Goal: Task Accomplishment & Management: Use online tool/utility

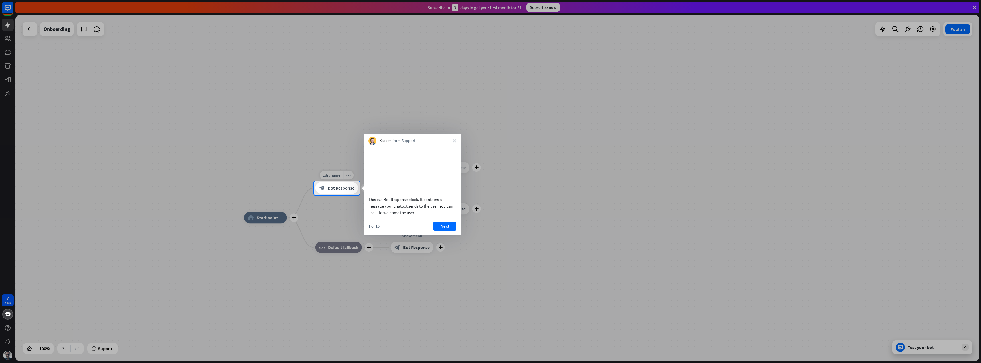
click at [342, 191] on span "Bot Response" at bounding box center [341, 188] width 27 height 6
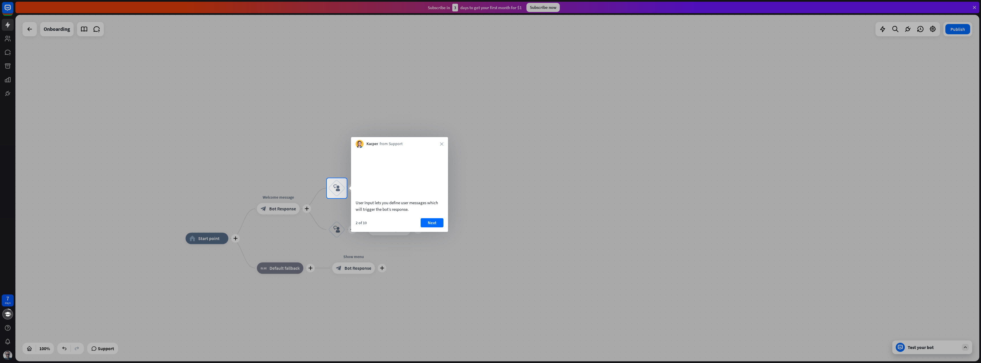
click at [284, 210] on div at bounding box center [490, 280] width 981 height 165
click at [428, 227] on button "Next" at bounding box center [432, 222] width 23 height 9
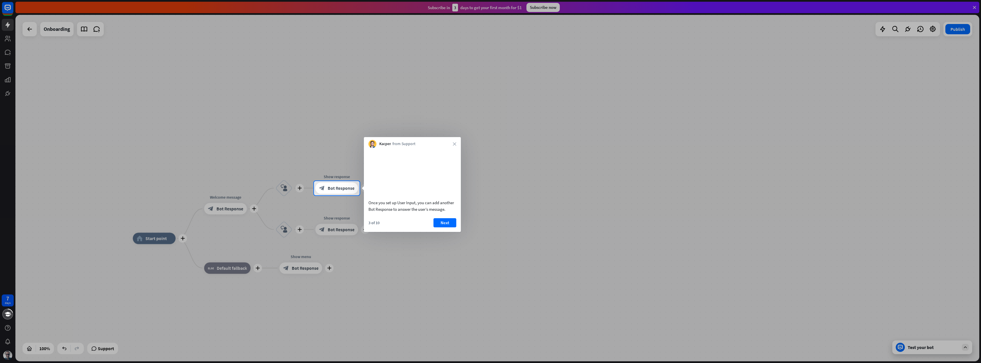
drag, startPoint x: 416, startPoint y: 210, endPoint x: 442, endPoint y: 218, distance: 27.7
click at [442, 212] on div "Once you set up User Input, you can add another Bot Response to answer the user…" at bounding box center [413, 205] width 88 height 13
drag, startPoint x: 369, startPoint y: 210, endPoint x: 402, endPoint y: 218, distance: 33.4
click at [402, 212] on div "Once you set up User Input, you can add another Bot Response to answer the user…" at bounding box center [413, 205] width 88 height 13
click at [441, 227] on button "Next" at bounding box center [445, 222] width 23 height 9
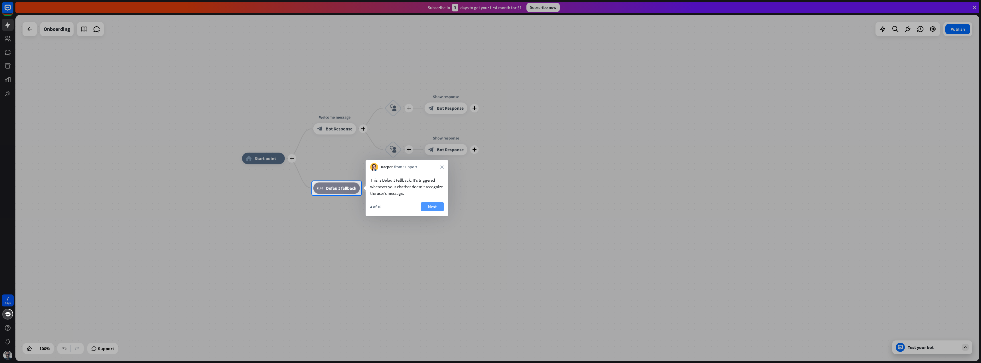
click at [428, 207] on button "Next" at bounding box center [432, 206] width 23 height 9
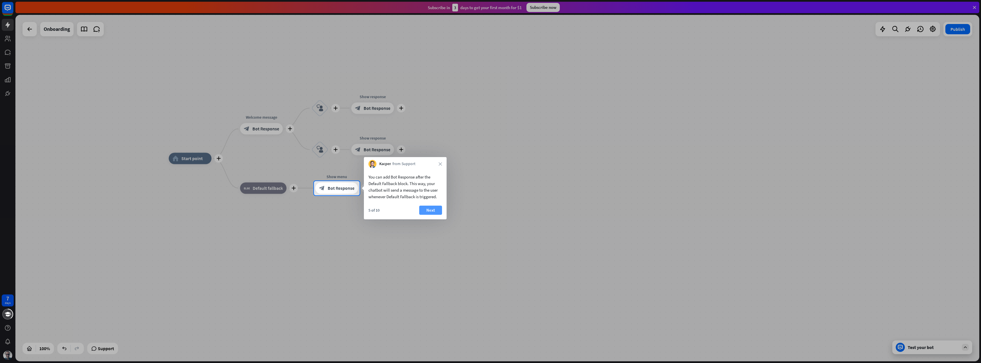
click at [431, 208] on button "Next" at bounding box center [430, 209] width 23 height 9
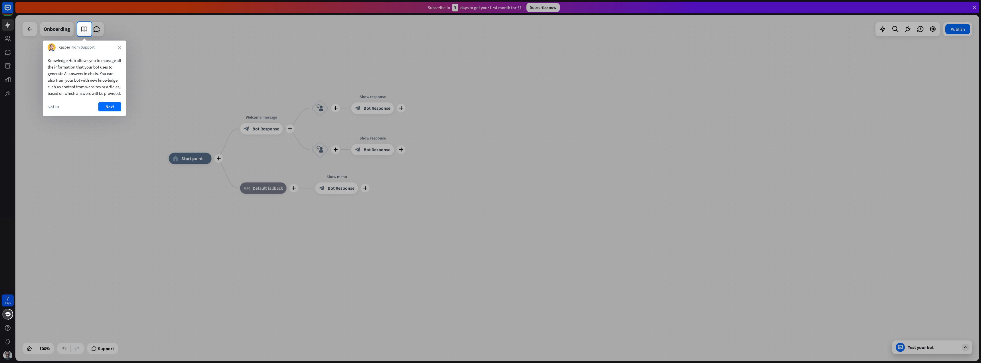
drag, startPoint x: 73, startPoint y: 61, endPoint x: 100, endPoint y: 68, distance: 28.2
click at [100, 68] on div "Knowledge Hub allows you to manage all the information that your bot uses to ge…" at bounding box center [85, 76] width 74 height 39
click at [61, 58] on div "Knowledge Hub allows you to manage all the information that your bot uses to ge…" at bounding box center [85, 76] width 74 height 39
click at [60, 58] on div "Knowledge Hub allows you to manage all the information that your bot uses to ge…" at bounding box center [85, 76] width 74 height 39
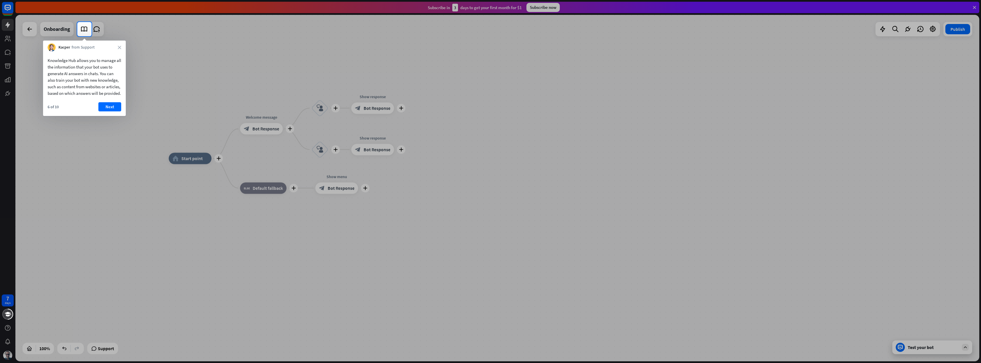
drag, startPoint x: 48, startPoint y: 60, endPoint x: 81, endPoint y: 61, distance: 33.4
click at [81, 61] on div "Knowledge Hub allows you to manage all the information that your bot uses to ge…" at bounding box center [85, 76] width 74 height 39
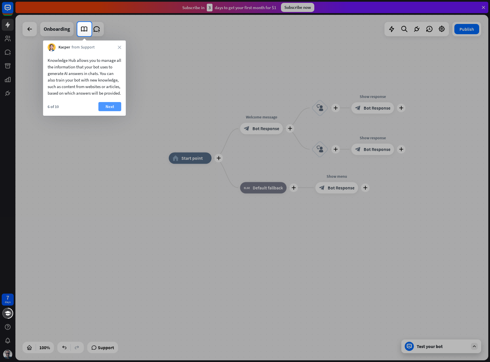
click at [110, 111] on button "Next" at bounding box center [109, 106] width 23 height 9
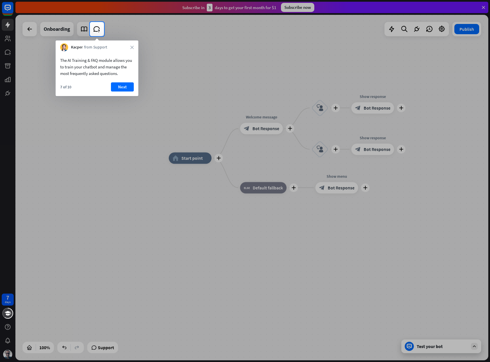
click at [78, 62] on div "The AI Training & FAQ module allows you to train your chatbot and manage the mo…" at bounding box center [97, 67] width 74 height 20
drag, startPoint x: 68, startPoint y: 60, endPoint x: 97, endPoint y: 61, distance: 29.7
click at [97, 61] on div "The AI Training & FAQ module allows you to train your chatbot and manage the mo…" at bounding box center [97, 67] width 74 height 20
click at [124, 89] on button "Next" at bounding box center [122, 86] width 23 height 9
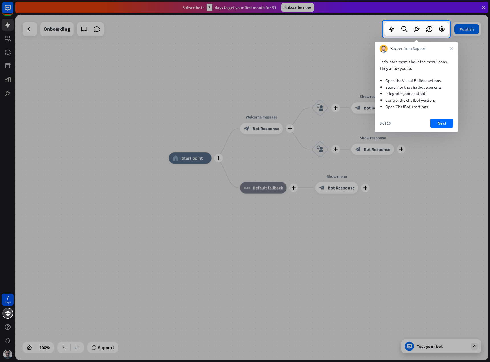
click at [416, 90] on li "Search for the chatbot elements." at bounding box center [416, 87] width 62 height 7
click at [404, 94] on li "Integrate your chatbot." at bounding box center [416, 93] width 62 height 7
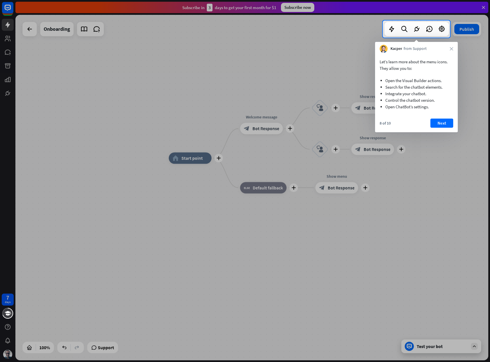
click at [402, 100] on li "Control the chatbot version." at bounding box center [416, 100] width 62 height 7
click at [442, 125] on button "Next" at bounding box center [441, 123] width 23 height 9
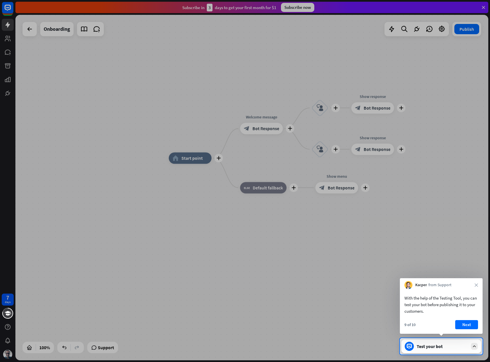
drag, startPoint x: 88, startPoint y: 81, endPoint x: 139, endPoint y: 129, distance: 69.8
click at [88, 81] on div at bounding box center [245, 169] width 490 height 338
click at [470, 323] on button "Next" at bounding box center [466, 324] width 23 height 9
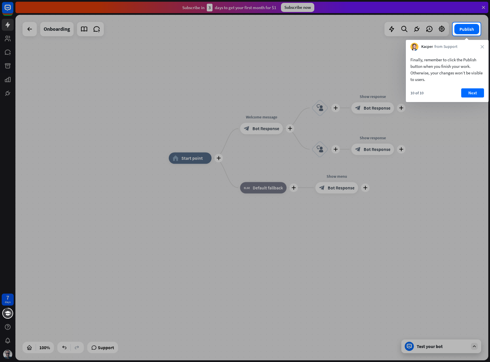
drag, startPoint x: 444, startPoint y: 66, endPoint x: 455, endPoint y: 77, distance: 15.7
click at [454, 76] on div "Finally, remember to click the Publish button when you finish your work. Otherw…" at bounding box center [447, 69] width 74 height 26
click at [468, 92] on button "Next" at bounding box center [472, 92] width 23 height 9
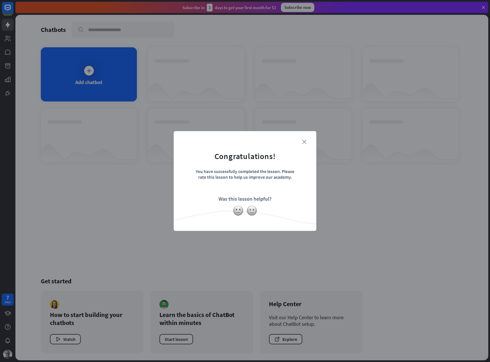
click at [303, 142] on icon "close" at bounding box center [304, 142] width 4 height 4
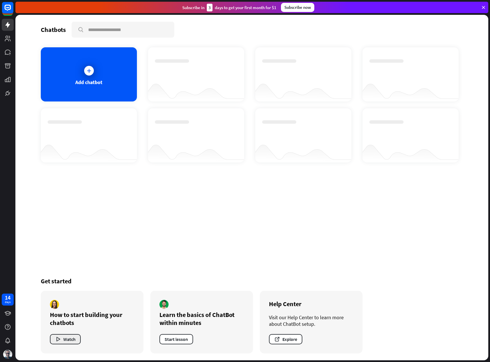
click at [73, 340] on button "Watch" at bounding box center [65, 339] width 31 height 10
click at [107, 213] on div "close" at bounding box center [245, 181] width 490 height 362
click at [91, 86] on div "Add chatbot" at bounding box center [89, 74] width 96 height 54
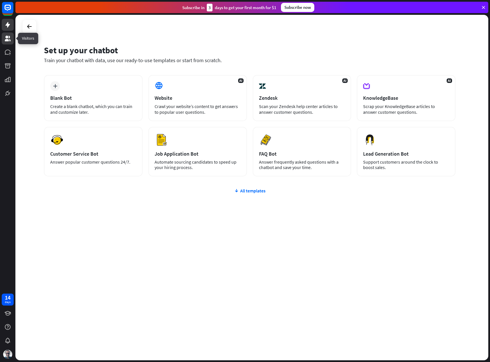
click at [8, 40] on icon at bounding box center [8, 39] width 6 height 6
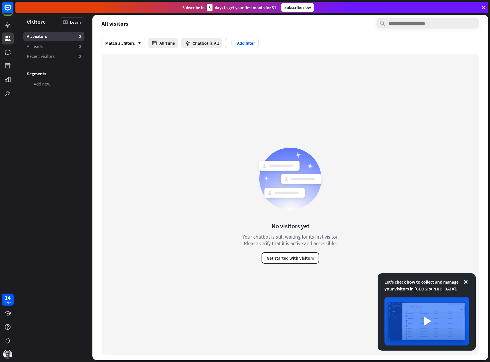
drag, startPoint x: 56, startPoint y: 105, endPoint x: 27, endPoint y: 19, distance: 90.8
click at [27, 19] on aside "Let's check how to collect and manage your visitors in [GEOGRAPHIC_DATA]. Visit…" at bounding box center [53, 188] width 77 height 346
click at [125, 95] on div "No visitors yet Your chatbot is still waiting for its first visitor. Please ver…" at bounding box center [291, 204] width 378 height 301
click at [9, 55] on icon at bounding box center [7, 52] width 7 height 7
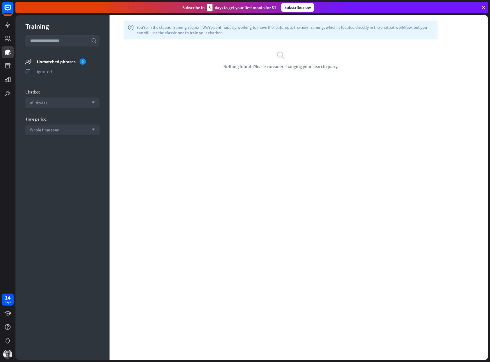
drag, startPoint x: 331, startPoint y: 27, endPoint x: 423, endPoint y: 33, distance: 92.3
click at [423, 33] on span "You're in the classic Training section. We're continuously working to move the …" at bounding box center [285, 30] width 297 height 11
click at [61, 61] on div "Unmatched phrases 0" at bounding box center [68, 61] width 63 height 6
click at [194, 29] on span "You're in the classic Training section. We're continuously working to move the …" at bounding box center [285, 30] width 297 height 11
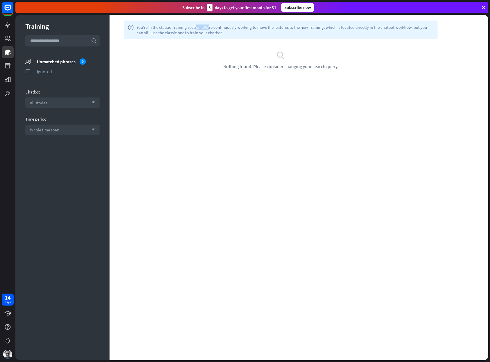
click at [194, 29] on span "You're in the classic Training section. We're continuously working to move the …" at bounding box center [285, 30] width 297 height 11
click at [184, 39] on div "search Nothing found. Please consider changing your search query." at bounding box center [281, 59] width 342 height 41
click at [9, 68] on icon at bounding box center [8, 65] width 6 height 5
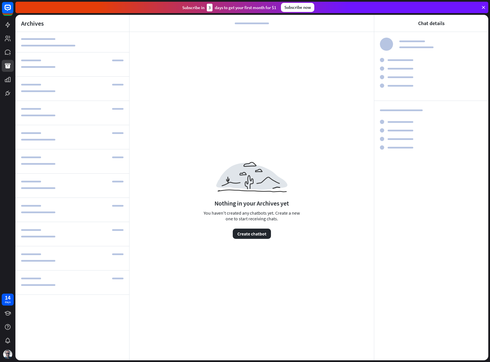
click at [209, 109] on div "Nothing in your Archives yet You haven't created any chatbots yet. Create a new…" at bounding box center [252, 197] width 244 height 330
click at [9, 82] on icon at bounding box center [7, 79] width 7 height 7
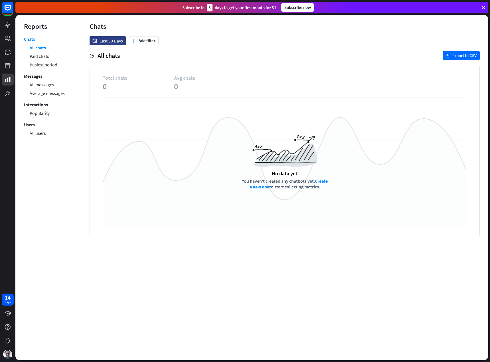
drag, startPoint x: 53, startPoint y: 148, endPoint x: 21, endPoint y: 22, distance: 130.1
click at [21, 22] on div "menu Reports Chats All chats Paid chats Busiest period Messages All messages Av…" at bounding box center [48, 188] width 66 height 346
copy div "Reports Chats All chats Paid chats Busiest period Messages All messages Average…"
drag, startPoint x: 296, startPoint y: 132, endPoint x: 282, endPoint y: 126, distance: 15.3
click at [293, 132] on div "No data yet You haven't created any chatbots yet. Create a new one to start col…" at bounding box center [285, 162] width 364 height 130
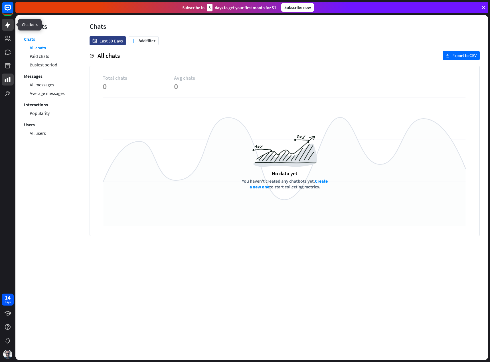
click at [8, 26] on icon at bounding box center [7, 25] width 5 height 6
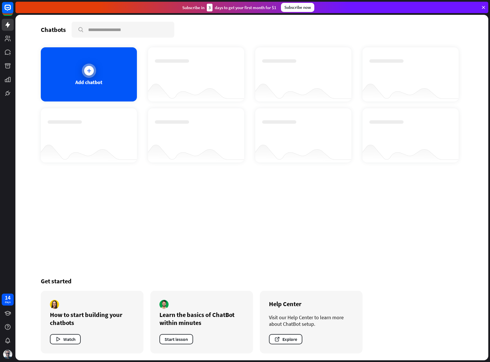
click at [99, 79] on div "Add chatbot" at bounding box center [88, 82] width 27 height 7
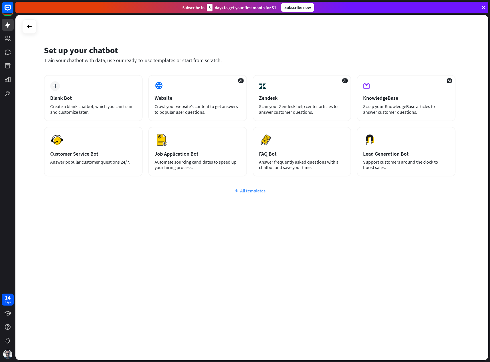
click at [249, 192] on div "All templates" at bounding box center [250, 191] width 412 height 6
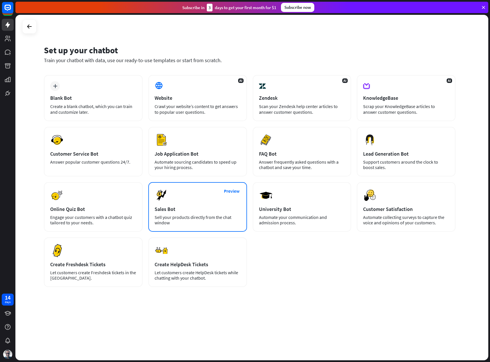
click at [199, 224] on div "Sell your products directly from the chat window" at bounding box center [198, 220] width 86 height 11
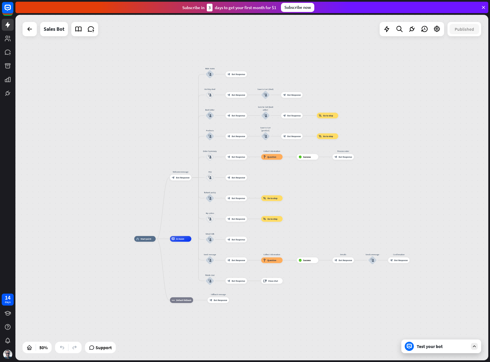
drag, startPoint x: 413, startPoint y: 111, endPoint x: 329, endPoint y: 179, distance: 107.5
click at [345, 182] on div "home_2 Start point Welcome message block_bot_response Bot Response Main menu bl…" at bounding box center [251, 188] width 473 height 346
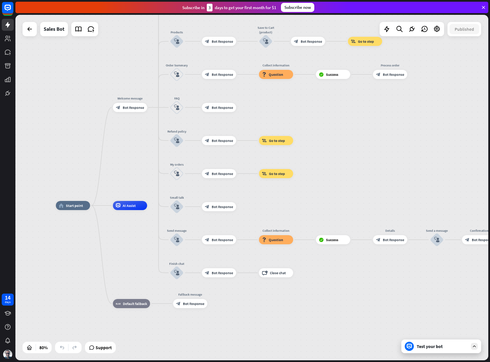
drag, startPoint x: 348, startPoint y: 248, endPoint x: 335, endPoint y: 117, distance: 132.2
click at [335, 117] on div "home_2 Start point Welcome message block_bot_response Bot Response Main menu bl…" at bounding box center [251, 188] width 473 height 346
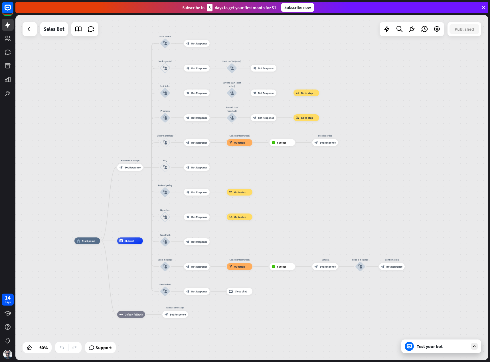
drag, startPoint x: 341, startPoint y: 126, endPoint x: 294, endPoint y: 182, distance: 72.5
click at [294, 182] on div "home_2 Start point Welcome message block_bot_response Bot Response Main menu bl…" at bounding box center [251, 188] width 473 height 346
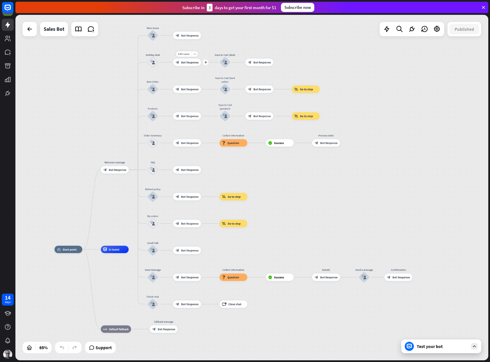
click at [190, 64] on span "Bot Response" at bounding box center [189, 62] width 17 height 4
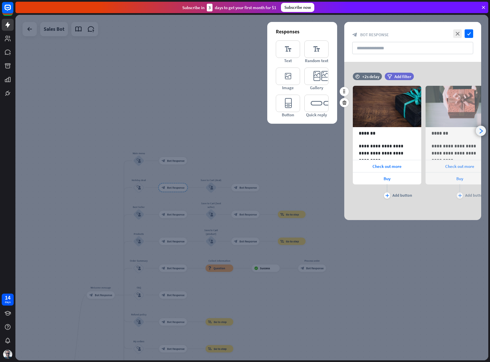
click at [480, 130] on icon "arrowhead_right" at bounding box center [480, 130] width 5 height 5
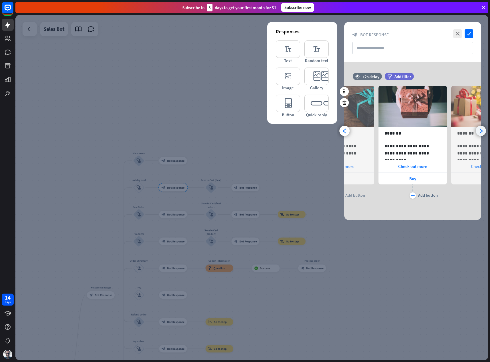
click at [480, 130] on icon "arrowhead_right" at bounding box center [480, 130] width 5 height 5
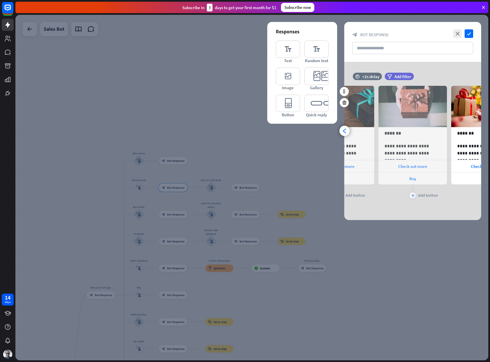
scroll to position [0, 120]
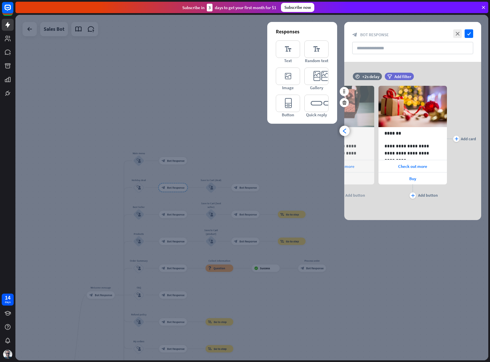
click at [326, 151] on div at bounding box center [251, 188] width 473 height 346
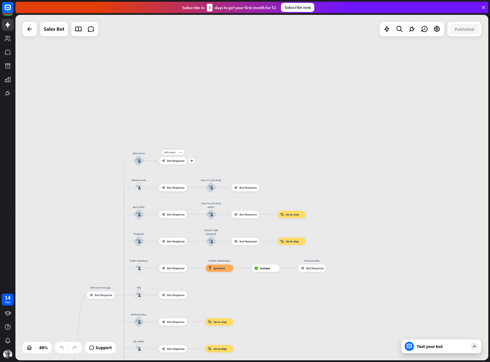
click at [177, 165] on div "Edit name more_horiz plus block_bot_response Bot Response" at bounding box center [173, 160] width 28 height 7
click at [171, 152] on span "Edit name" at bounding box center [169, 152] width 11 height 3
click at [204, 137] on div "home_2 Start point Welcome message block_bot_response Bot Response Main menu bl…" at bounding box center [251, 188] width 473 height 346
click at [325, 120] on div "home_2 Start point Welcome message block_bot_response Bot Response Main menu bl…" at bounding box center [251, 188] width 473 height 346
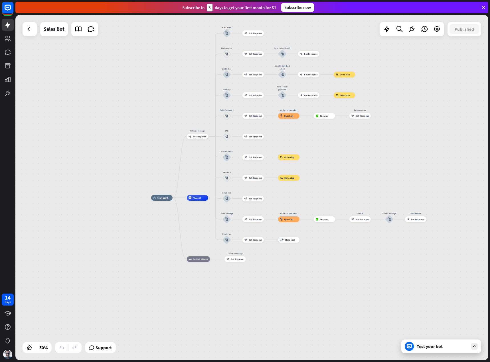
drag, startPoint x: 338, startPoint y: 222, endPoint x: 386, endPoint y: 109, distance: 122.4
click at [386, 109] on div "home_2 Start point Welcome message block_bot_response Bot Response Main menu bl…" at bounding box center [251, 188] width 473 height 346
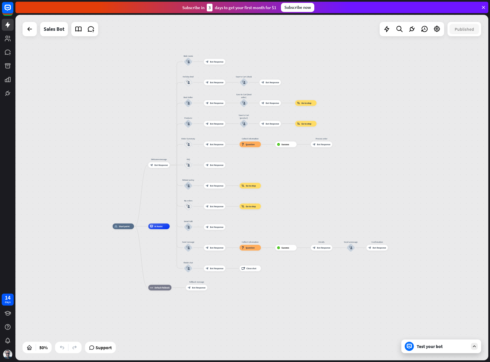
drag, startPoint x: 361, startPoint y: 149, endPoint x: 316, endPoint y: 189, distance: 60.0
click at [316, 189] on div "home_2 Start point Welcome message block_bot_response Bot Response Main menu bl…" at bounding box center [251, 188] width 473 height 346
click at [215, 64] on div "block_bot_response Bot Response" at bounding box center [214, 62] width 21 height 6
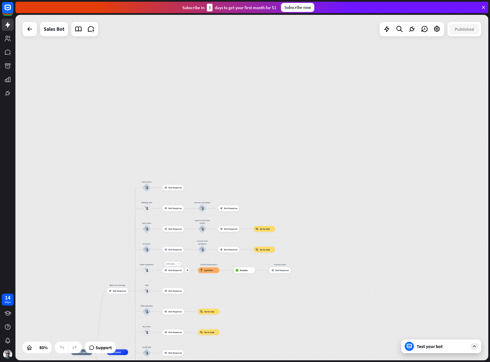
click at [172, 272] on span "Bot Response" at bounding box center [175, 270] width 13 height 3
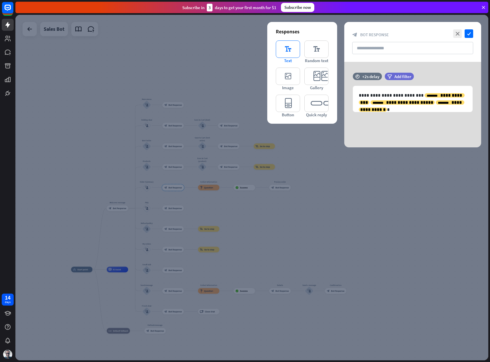
click at [289, 53] on icon "editor_text" at bounding box center [288, 49] width 24 height 17
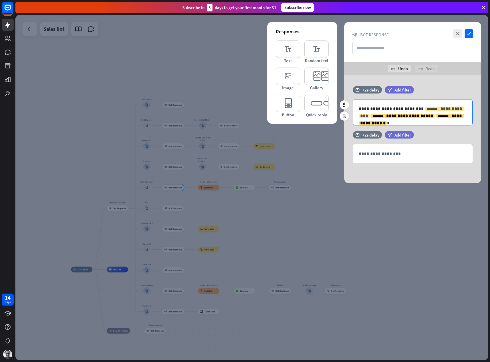
click at [429, 109] on span "**********" at bounding box center [411, 112] width 103 height 11
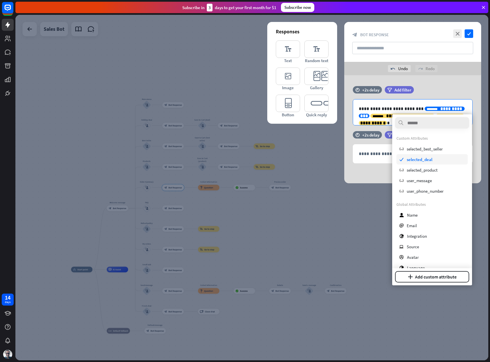
click at [430, 160] on span "selected_deal" at bounding box center [420, 159] width 26 height 5
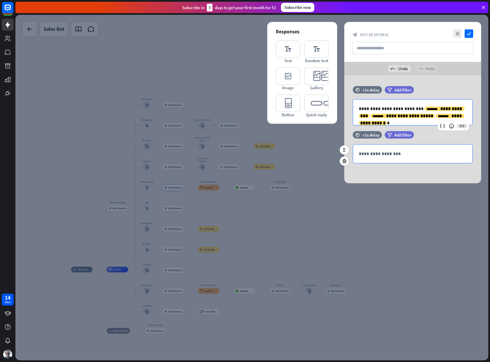
click at [386, 150] on p "**********" at bounding box center [413, 153] width 108 height 7
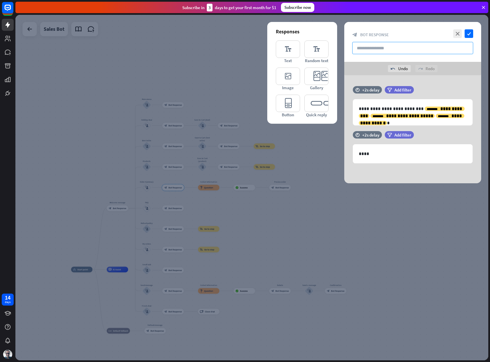
click at [405, 52] on input "text" at bounding box center [412, 48] width 121 height 12
type input "**********"
click at [467, 34] on icon "check" at bounding box center [469, 33] width 9 height 9
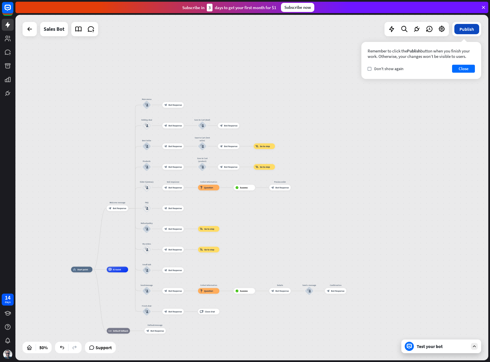
click at [470, 31] on button "Publish" at bounding box center [466, 29] width 25 height 10
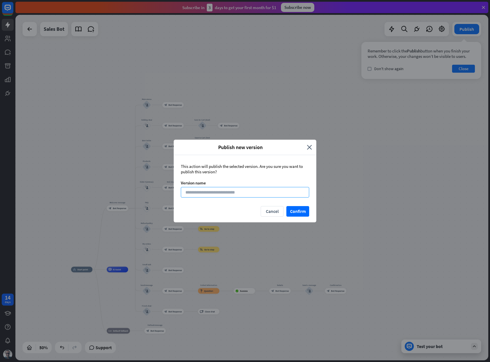
click at [245, 192] on input at bounding box center [245, 192] width 128 height 11
type input "**"
drag, startPoint x: 219, startPoint y: 146, endPoint x: 272, endPoint y: 147, distance: 52.5
click at [272, 147] on span "Publish new version" at bounding box center [240, 147] width 125 height 7
copy span "Publish new version"
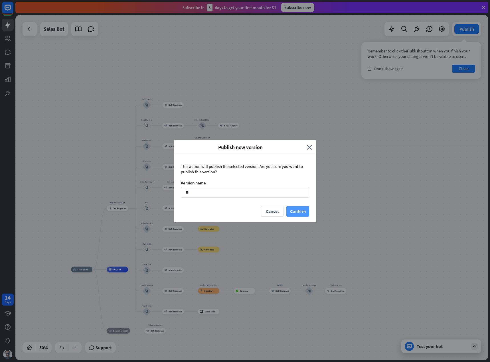
click at [298, 209] on button "Confirm" at bounding box center [297, 211] width 23 height 11
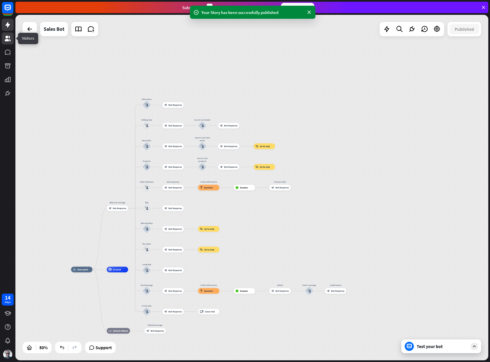
click at [11, 39] on link at bounding box center [8, 39] width 12 height 12
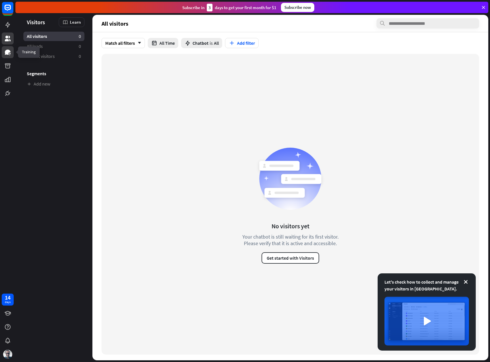
click at [7, 54] on icon at bounding box center [8, 52] width 6 height 5
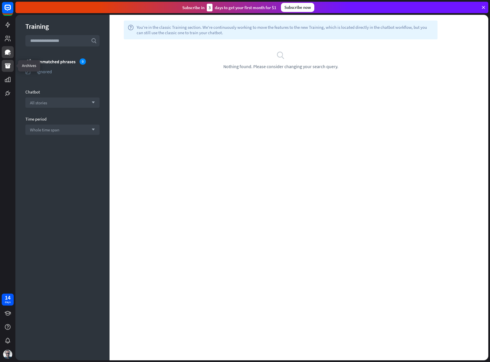
click at [8, 70] on link at bounding box center [8, 66] width 12 height 12
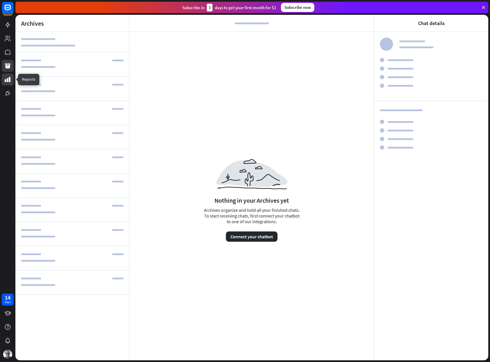
click at [8, 78] on icon at bounding box center [7, 79] width 7 height 7
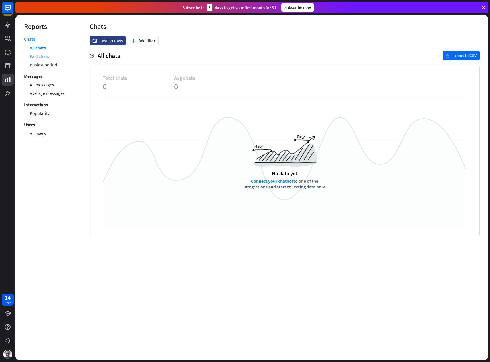
click at [41, 57] on link "Paid chats" at bounding box center [39, 56] width 19 height 9
click at [39, 48] on link "All chats" at bounding box center [38, 47] width 16 height 9
click at [43, 58] on link "Paid chats" at bounding box center [39, 56] width 19 height 9
click at [44, 84] on link "All messages" at bounding box center [42, 84] width 25 height 9
click at [7, 26] on icon at bounding box center [7, 25] width 5 height 6
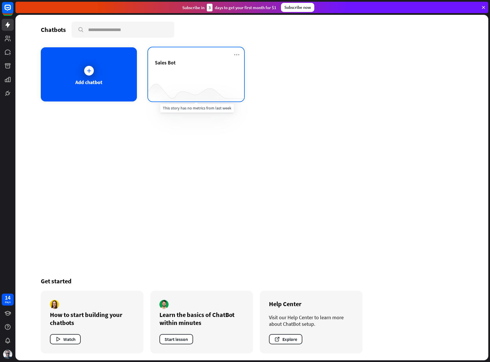
click at [168, 87] on div at bounding box center [196, 90] width 96 height 22
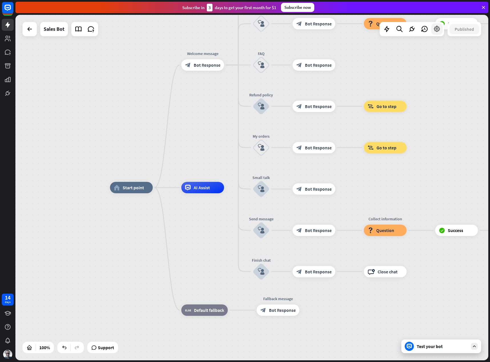
click at [439, 33] on div at bounding box center [436, 28] width 11 height 11
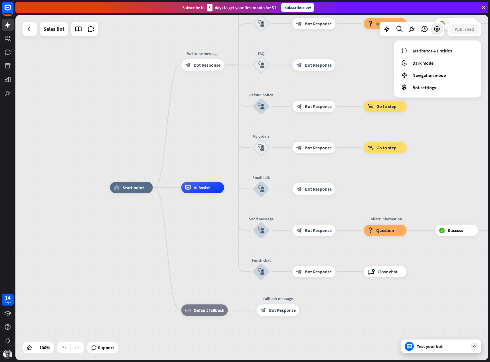
click at [431, 348] on div "Test your bot" at bounding box center [442, 347] width 51 height 6
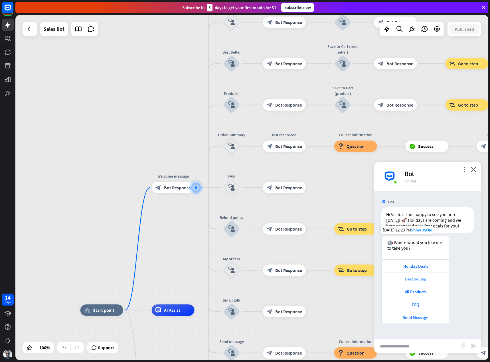
click at [417, 280] on div "Best Selling" at bounding box center [416, 278] width 62 height 5
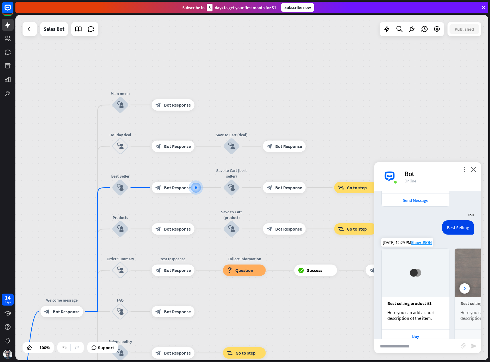
scroll to position [135, 0]
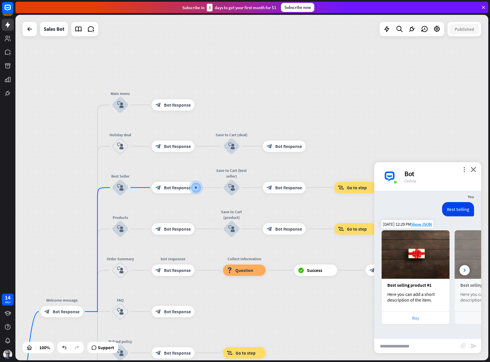
click at [420, 320] on div "Buy" at bounding box center [416, 317] width 62 height 5
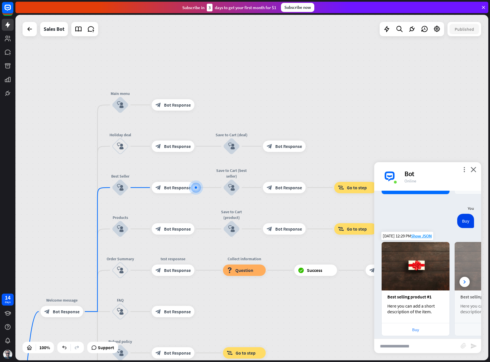
scroll to position [277, 0]
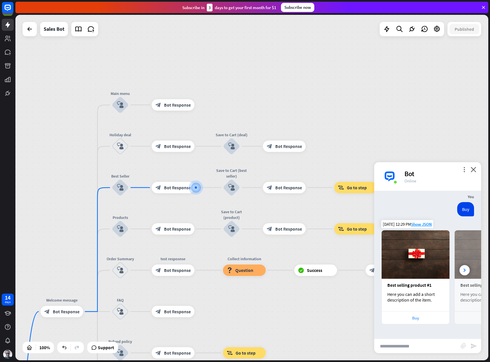
click at [417, 319] on div "Buy" at bounding box center [416, 317] width 62 height 5
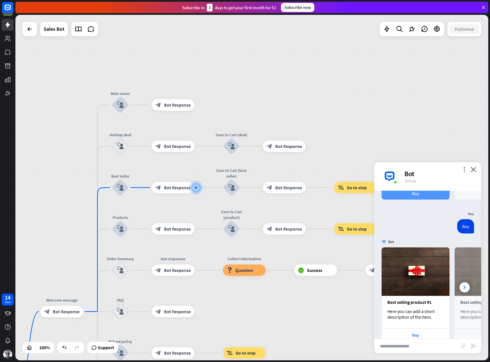
scroll to position [419, 0]
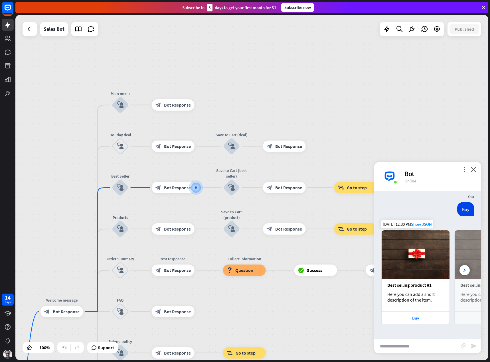
click at [466, 285] on div "Best selling product #2" at bounding box center [488, 285] width 56 height 6
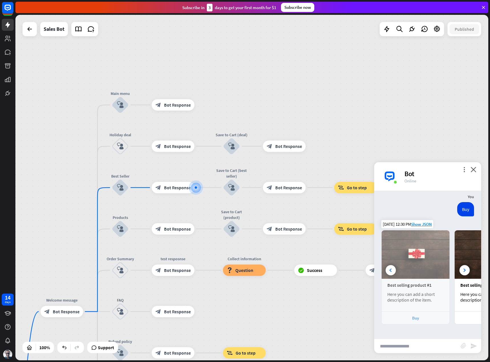
scroll to position [0, 63]
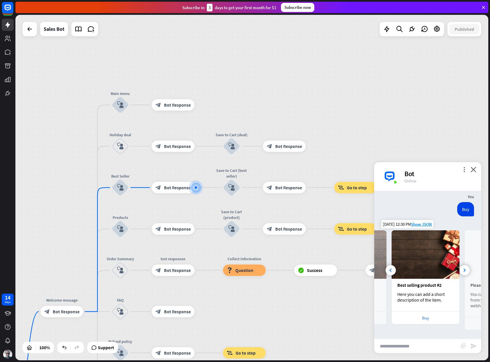
click at [428, 319] on div "Buy" at bounding box center [425, 317] width 62 height 5
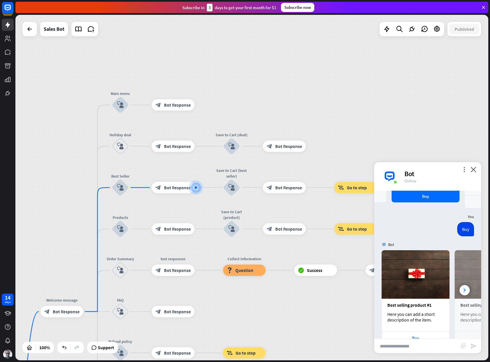
scroll to position [561, 0]
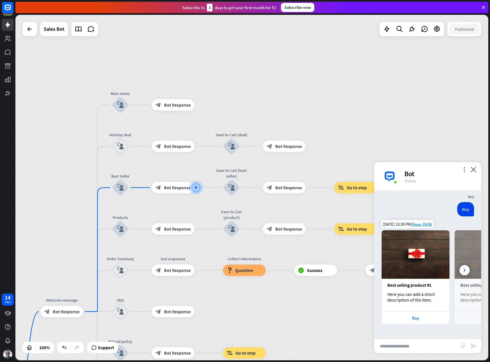
click at [426, 257] on img at bounding box center [416, 254] width 68 height 48
click at [417, 311] on div "Best selling product #1 Here you can add a short description of the item." at bounding box center [416, 295] width 68 height 33
click at [416, 227] on div "[DATE] 12:30 PM Show JSON" at bounding box center [407, 224] width 52 height 8
click at [416, 225] on span "Show JSON" at bounding box center [421, 224] width 21 height 5
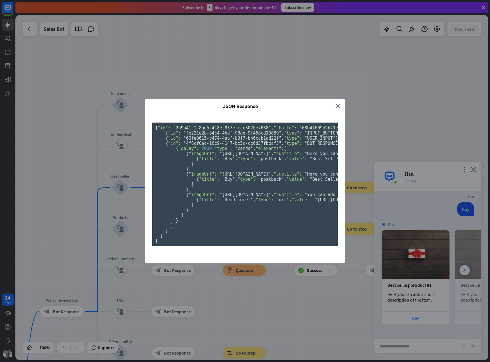
scroll to position [0, 0]
click at [305, 146] on span ""BOT_RESPONSE"" at bounding box center [323, 143] width 36 height 5
click at [337, 103] on icon "close" at bounding box center [337, 106] width 5 height 7
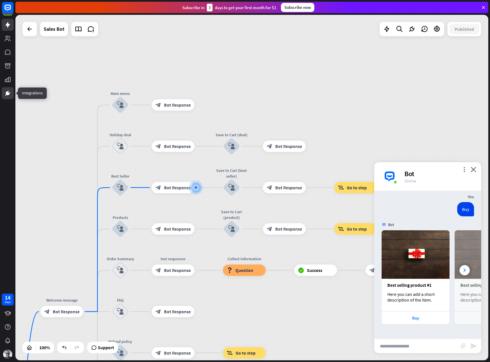
click at [8, 94] on icon at bounding box center [7, 93] width 3 height 3
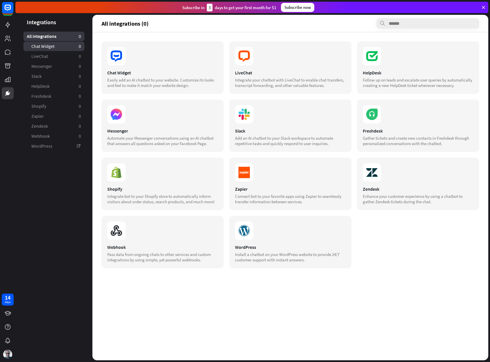
click at [41, 43] on span "Chat Widget" at bounding box center [42, 46] width 23 height 6
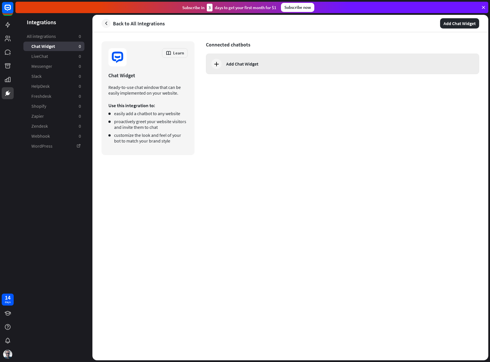
click at [246, 64] on div "Add Chat Widget" at bounding box center [242, 64] width 32 height 6
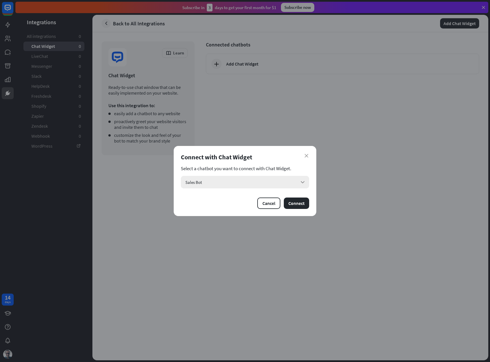
click at [219, 185] on div "Sales Bot arrow_down" at bounding box center [245, 182] width 128 height 13
click at [204, 195] on div "Sales Bot checked" at bounding box center [245, 197] width 124 height 11
click at [293, 203] on button "Connect" at bounding box center [296, 203] width 25 height 11
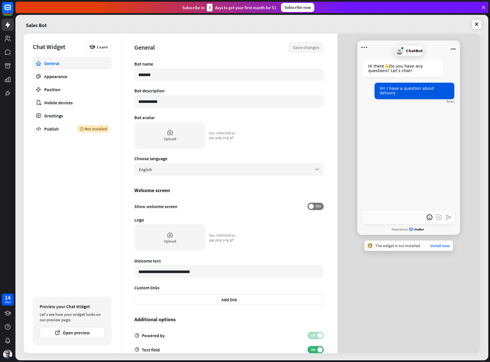
type textarea "*"
click at [68, 90] on div "Position" at bounding box center [72, 90] width 56 height 6
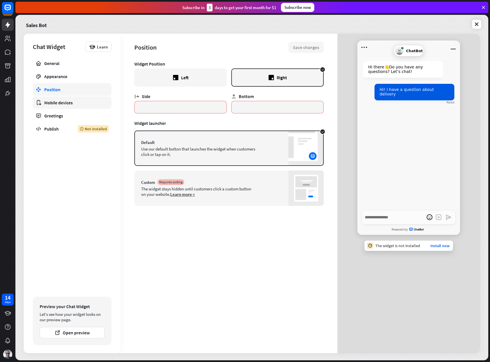
click at [68, 105] on div "Mobile devices" at bounding box center [72, 103] width 56 height 6
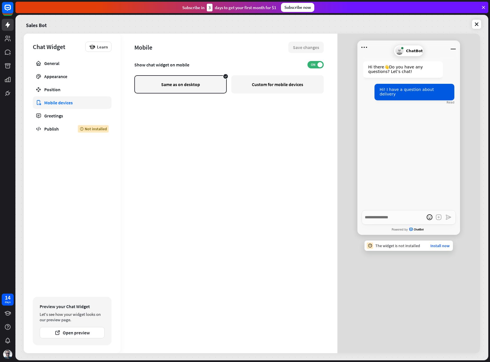
click at [66, 97] on link "Mobile devices" at bounding box center [72, 102] width 79 height 13
click at [63, 76] on div "Appearance" at bounding box center [72, 77] width 56 height 6
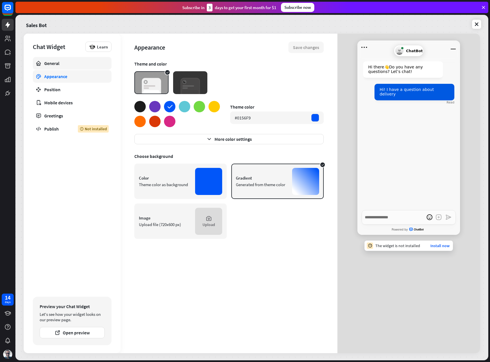
click at [62, 66] on div "General" at bounding box center [72, 63] width 56 height 6
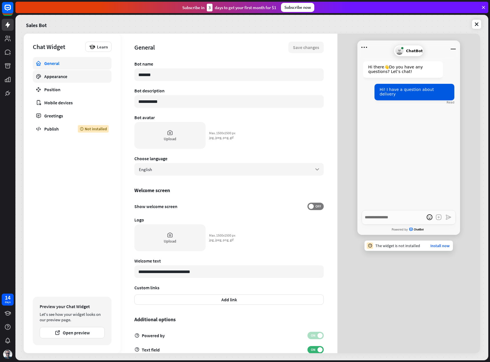
click at [63, 78] on div "Appearance" at bounding box center [72, 77] width 56 height 6
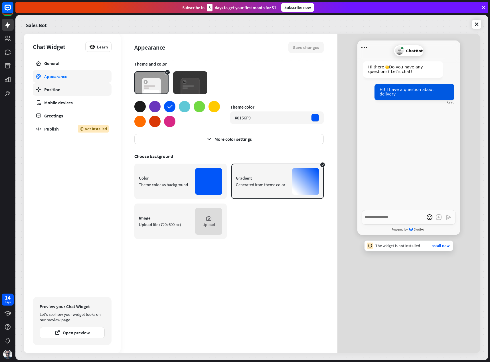
click at [70, 89] on div "Position" at bounding box center [72, 90] width 56 height 6
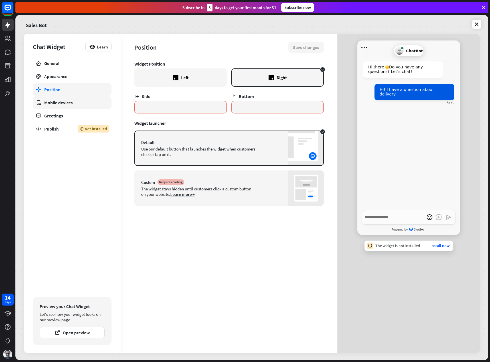
click at [73, 106] on link "Mobile devices" at bounding box center [72, 102] width 79 height 13
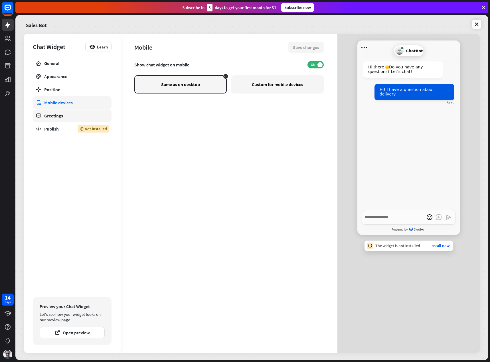
click at [66, 113] on div "Greetings" at bounding box center [72, 116] width 56 height 6
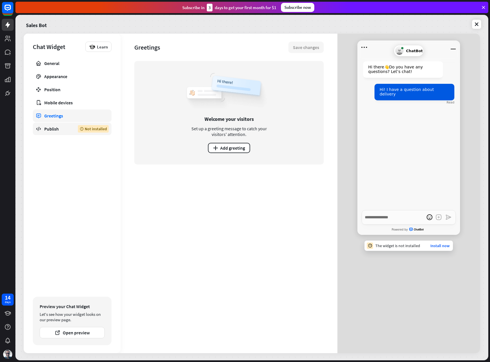
click at [61, 132] on link "Publish Not installed" at bounding box center [72, 129] width 79 height 13
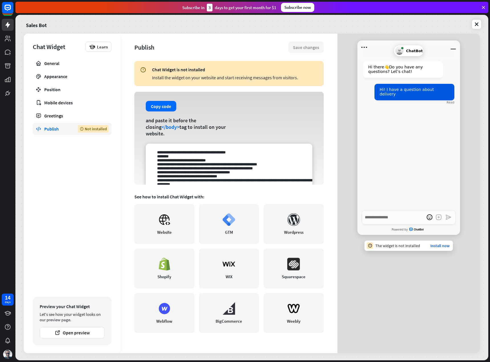
click at [175, 161] on textarea at bounding box center [229, 164] width 167 height 41
click at [176, 161] on textarea at bounding box center [229, 164] width 167 height 41
click at [180, 169] on textarea at bounding box center [229, 164] width 167 height 41
click at [163, 112] on button "Copy code" at bounding box center [161, 106] width 31 height 11
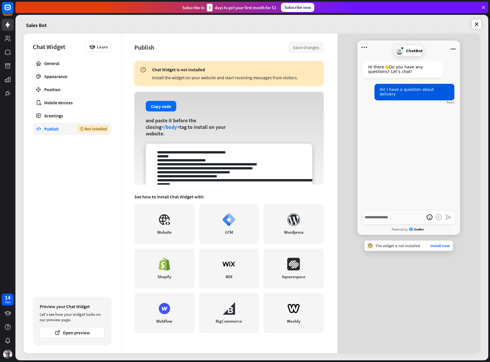
click at [232, 168] on textarea at bounding box center [229, 164] width 167 height 41
click at [73, 331] on button "Open preview" at bounding box center [72, 332] width 65 height 11
click at [221, 175] on textarea at bounding box center [229, 164] width 167 height 41
click at [165, 111] on button "Copy code" at bounding box center [161, 106] width 31 height 11
click at [157, 110] on button "Copy code" at bounding box center [161, 106] width 31 height 11
